Goal: Transaction & Acquisition: Purchase product/service

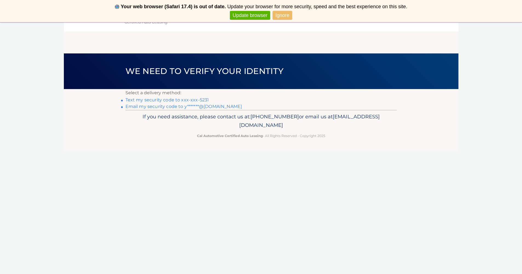
click at [197, 100] on link "Text my security code to xxx-xxx-5231" at bounding box center [167, 99] width 84 height 5
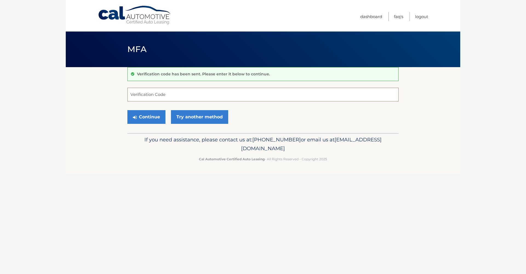
click at [201, 91] on input "Verification Code" at bounding box center [262, 95] width 271 height 14
type input "488191"
click at [160, 116] on button "Continue" at bounding box center [146, 117] width 38 height 14
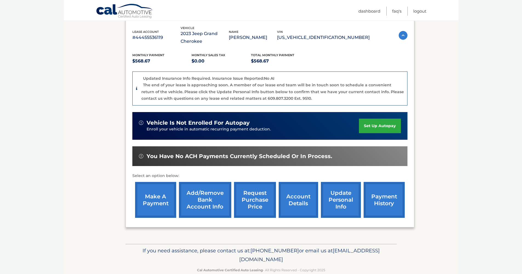
scroll to position [70, 0]
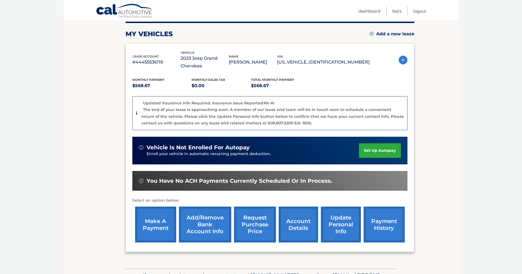
click at [151, 218] on link "make a payment" at bounding box center [155, 224] width 41 height 36
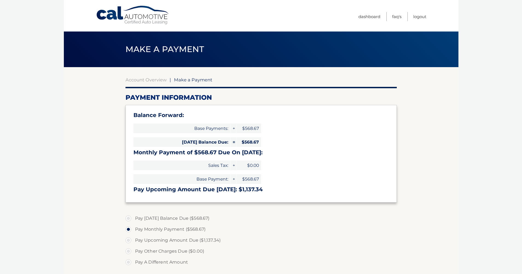
click at [131, 215] on label "Pay Today's Balance Due ($568.67)" at bounding box center [260, 218] width 271 height 11
click at [131, 215] on input "Pay Today's Balance Due ($568.67)" at bounding box center [130, 217] width 5 height 9
radio input "true"
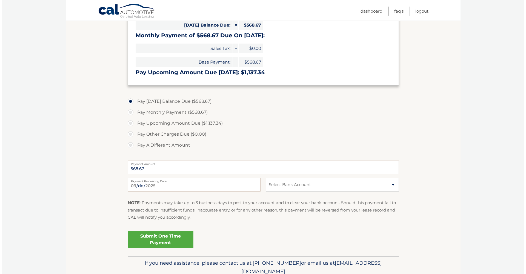
scroll to position [124, 0]
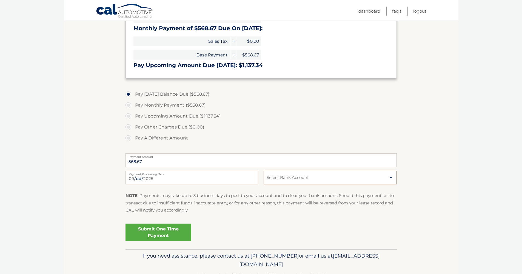
select select "NmNjYjBjZmYtNTg3ZS00ZmM0LTgzNTQtZDJkNTNlOTk5ZDNm"
click at [153, 232] on link "Submit One Time Payment" at bounding box center [158, 232] width 66 height 18
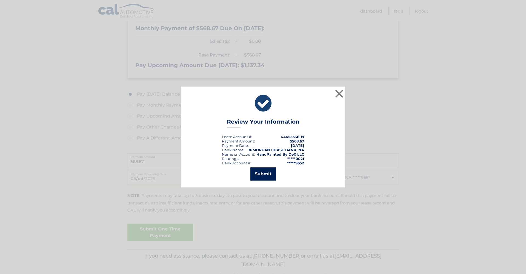
click at [263, 176] on button "Submit" at bounding box center [262, 173] width 25 height 13
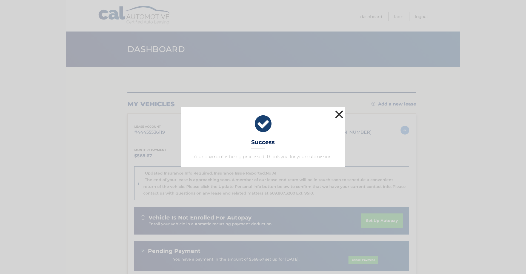
click at [340, 114] on button "×" at bounding box center [339, 114] width 11 height 11
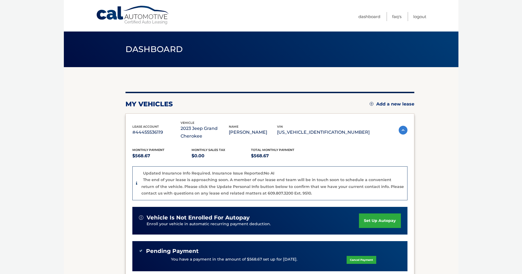
scroll to position [114, 0]
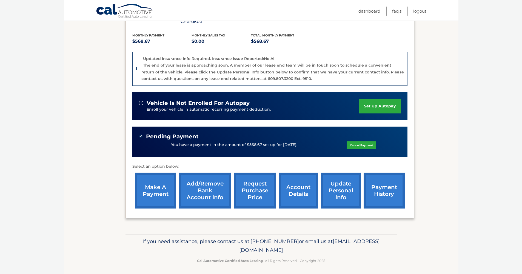
click at [377, 186] on link "payment history" at bounding box center [383, 191] width 41 height 36
click at [301, 184] on link "account details" at bounding box center [297, 191] width 39 height 36
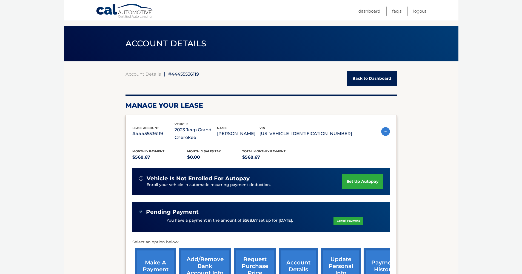
scroll to position [25, 0]
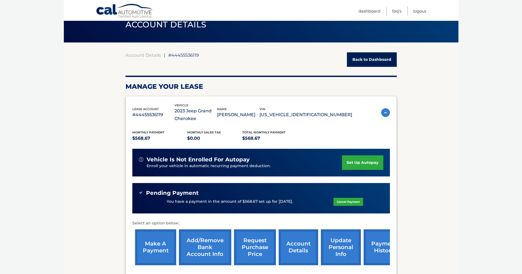
click at [256, 243] on link "request purchase price" at bounding box center [255, 247] width 42 height 36
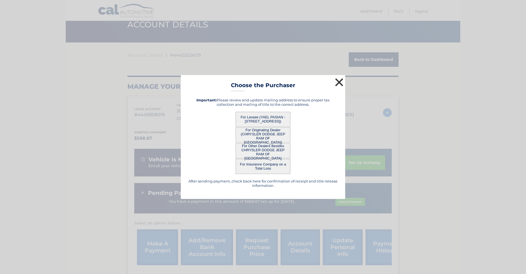
click at [342, 82] on button "×" at bounding box center [339, 82] width 11 height 11
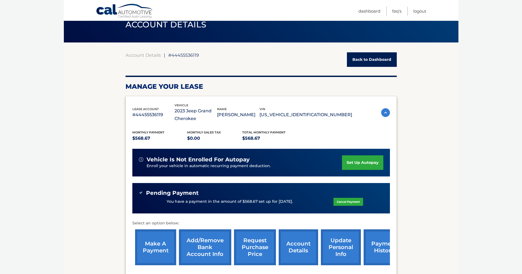
click at [387, 114] on img at bounding box center [385, 112] width 9 height 9
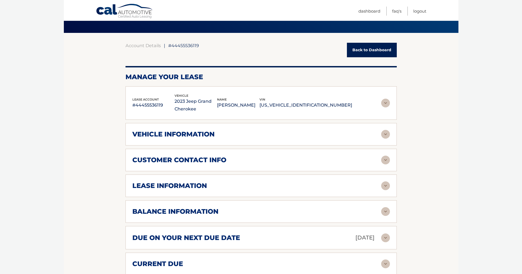
scroll to position [59, 0]
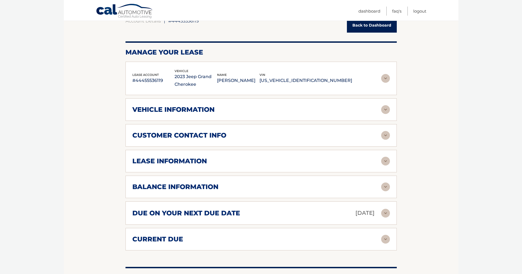
click at [238, 189] on div "balance information" at bounding box center [256, 187] width 249 height 8
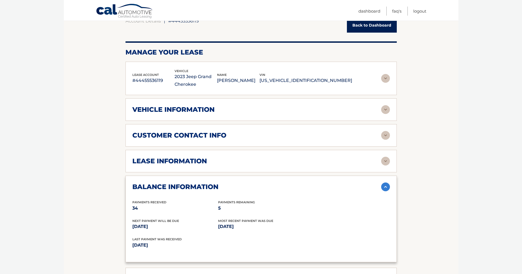
click at [300, 183] on div "balance information" at bounding box center [256, 187] width 249 height 8
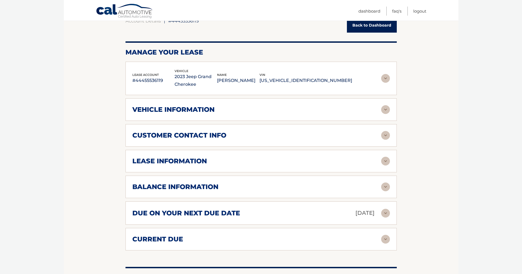
click at [327, 160] on div "lease information" at bounding box center [256, 161] width 249 height 8
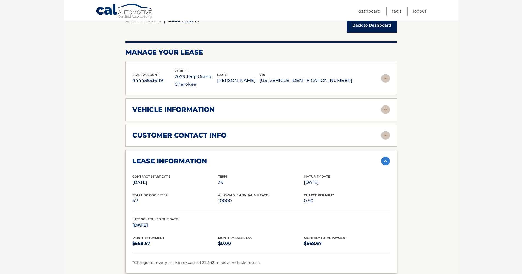
click at [314, 157] on div "lease information" at bounding box center [256, 161] width 249 height 8
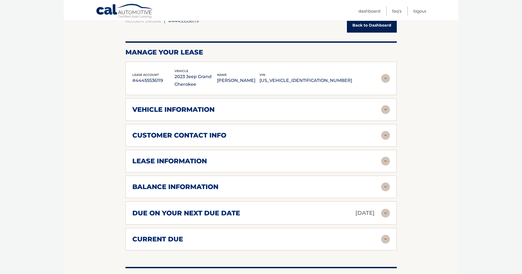
scroll to position [67, 0]
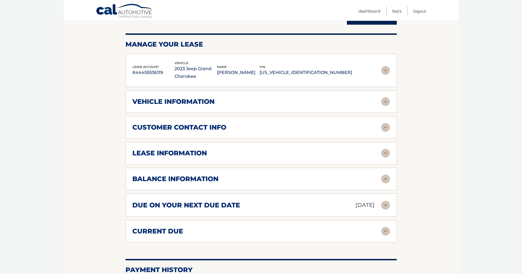
click at [308, 234] on div "current due" at bounding box center [256, 231] width 249 height 8
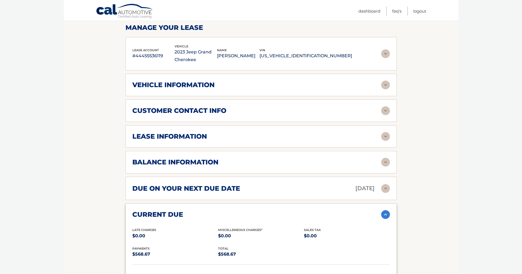
scroll to position [95, 0]
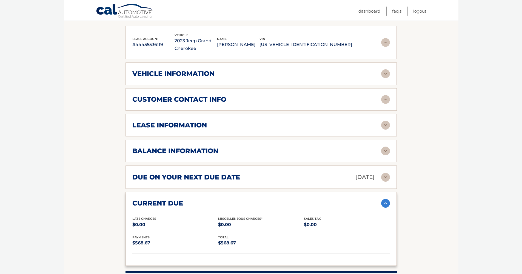
click at [308, 205] on div "current due" at bounding box center [256, 203] width 249 height 8
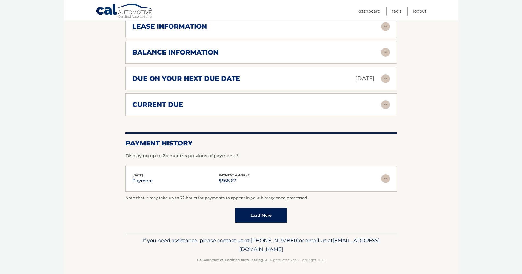
scroll to position [13, 0]
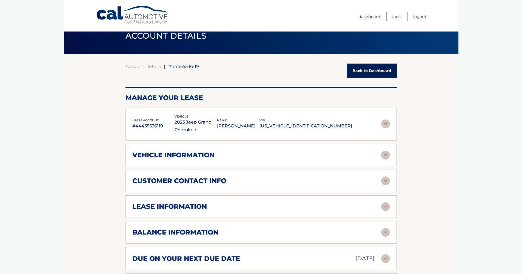
click at [272, 156] on div "vehicle information" at bounding box center [256, 155] width 249 height 8
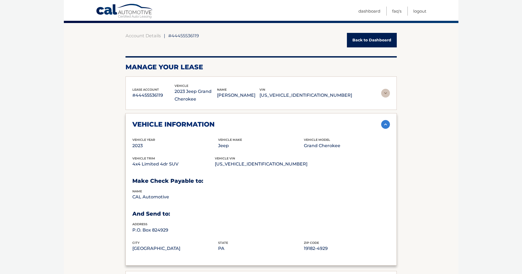
scroll to position [51, 0]
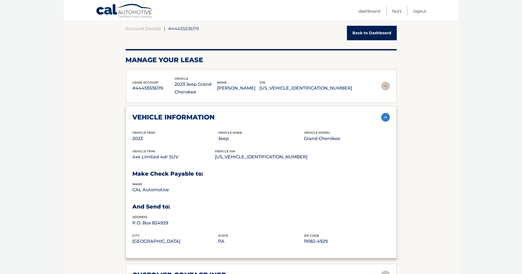
click at [297, 113] on div "vehicle information" at bounding box center [260, 117] width 257 height 9
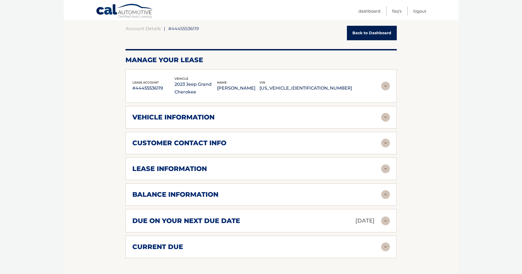
click at [253, 148] on div "customer contact info full name YAEL PASIAN street address 108 LINN AVE city YO…" at bounding box center [260, 143] width 271 height 22
click at [383, 139] on img at bounding box center [385, 143] width 9 height 9
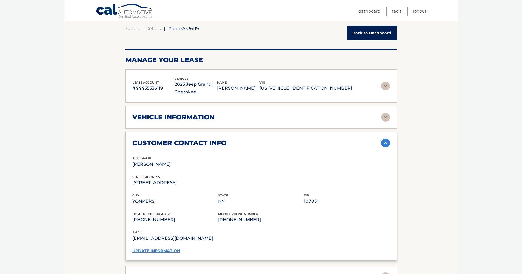
click at [384, 142] on img at bounding box center [385, 143] width 9 height 9
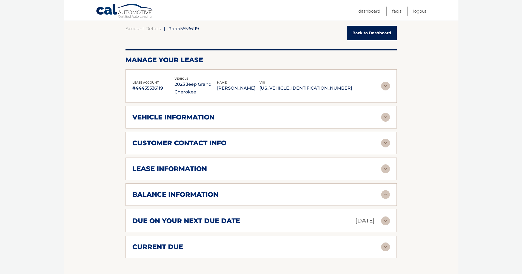
click at [382, 82] on img at bounding box center [385, 86] width 9 height 9
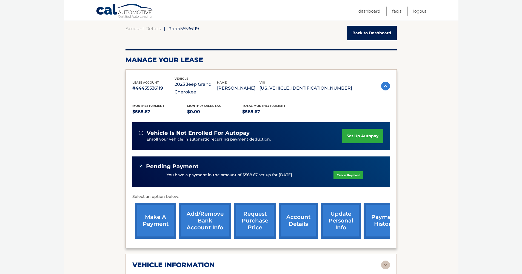
click at [384, 84] on img at bounding box center [385, 86] width 9 height 9
